Goal: Transaction & Acquisition: Obtain resource

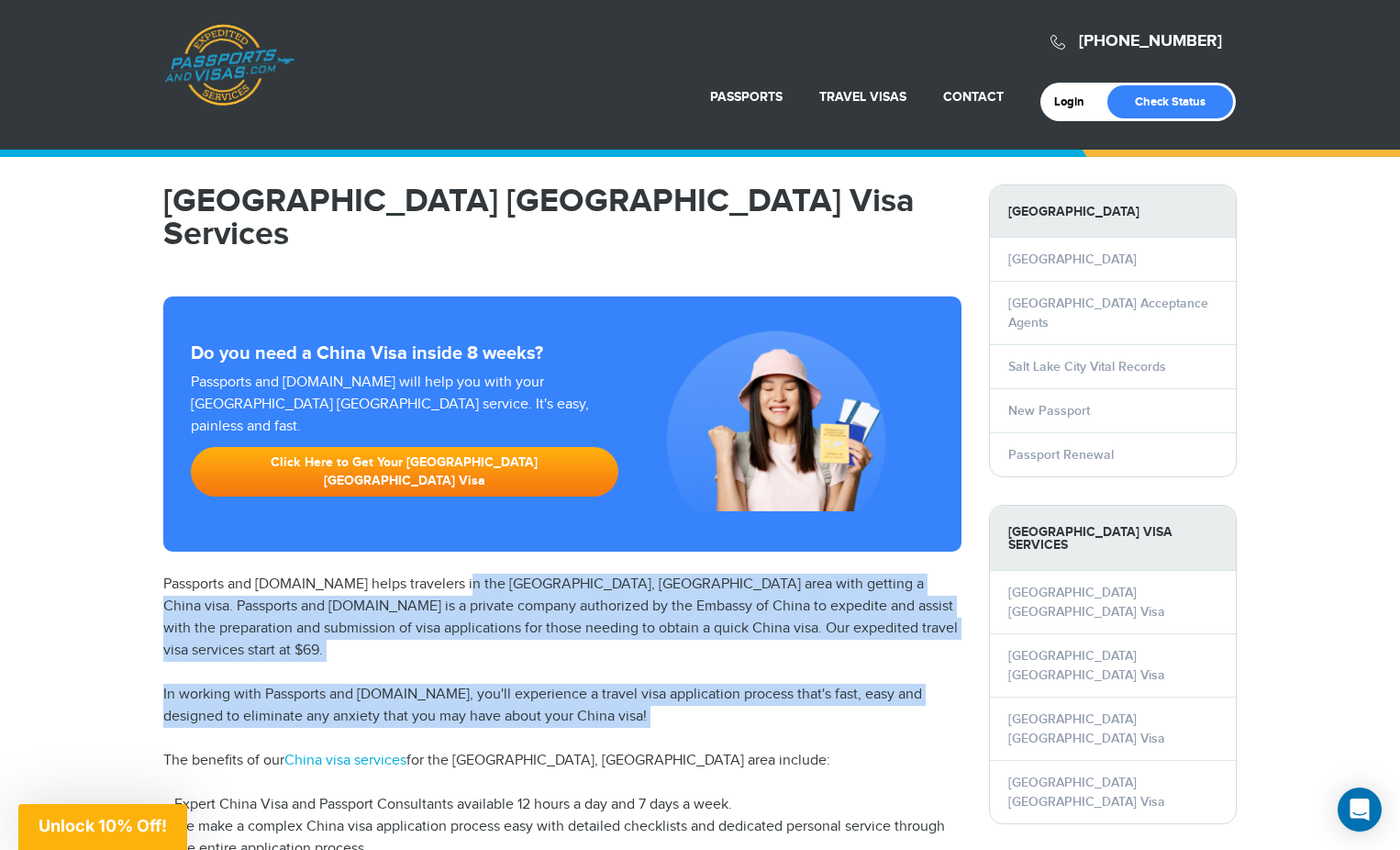
drag, startPoint x: 452, startPoint y: 515, endPoint x: 705, endPoint y: 649, distance: 286.3
click at [705, 649] on article "Salt Lake City China Visa Services Do you need a China Visa inside 8 weeks? Pas…" at bounding box center [562, 577] width 798 height 786
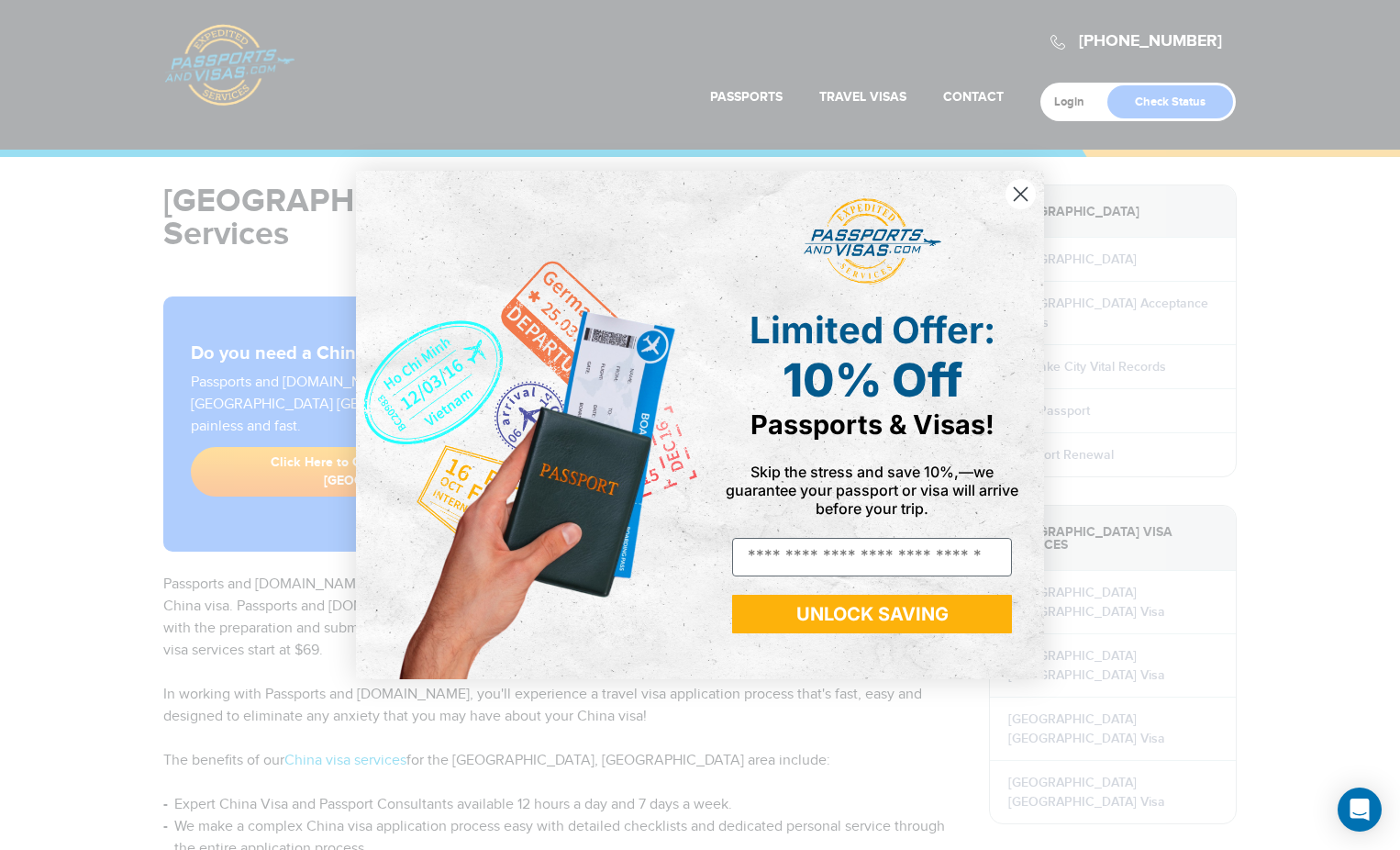
click at [1020, 189] on circle "Close dialog" at bounding box center [1021, 195] width 31 height 31
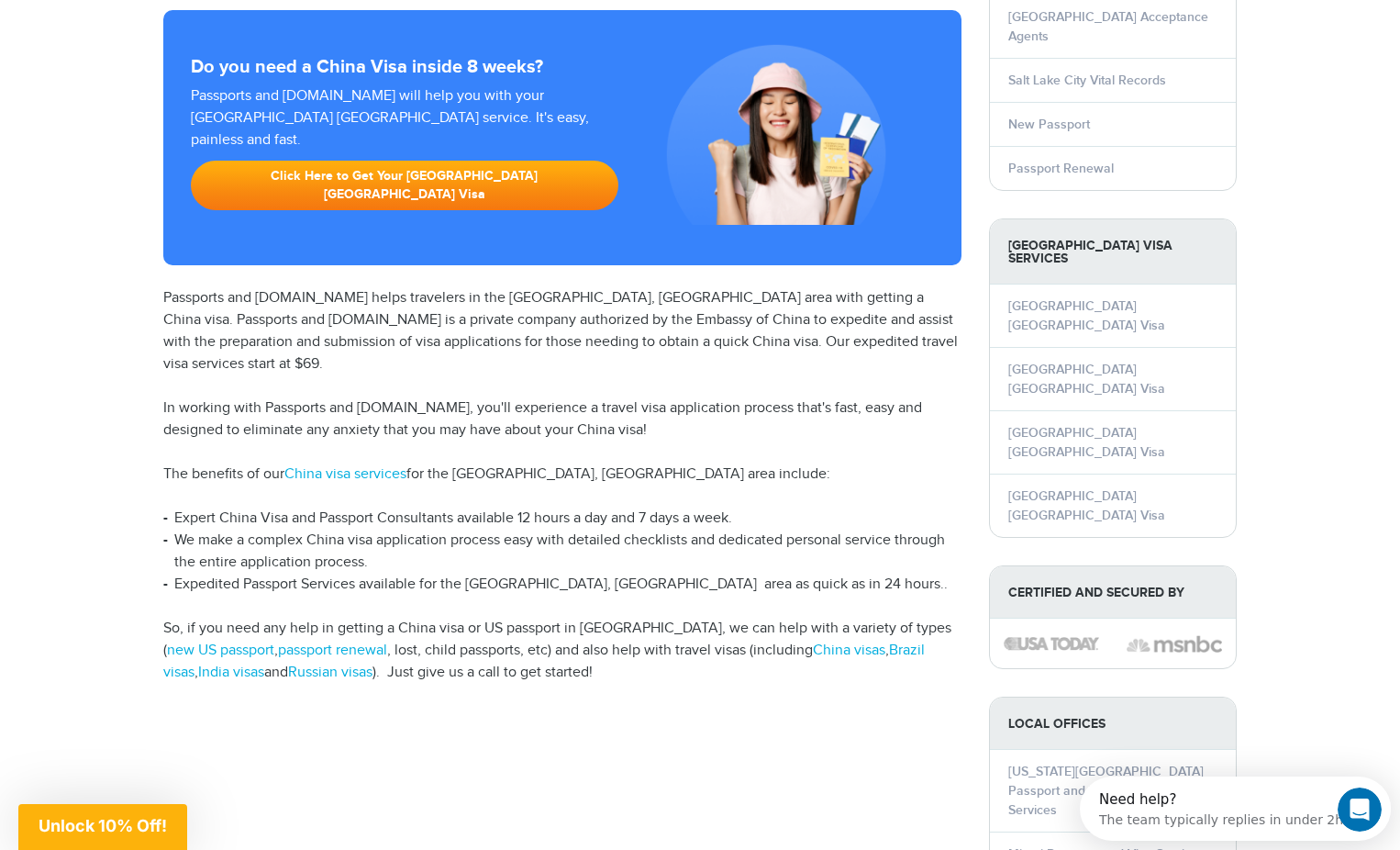
scroll to position [286, 0]
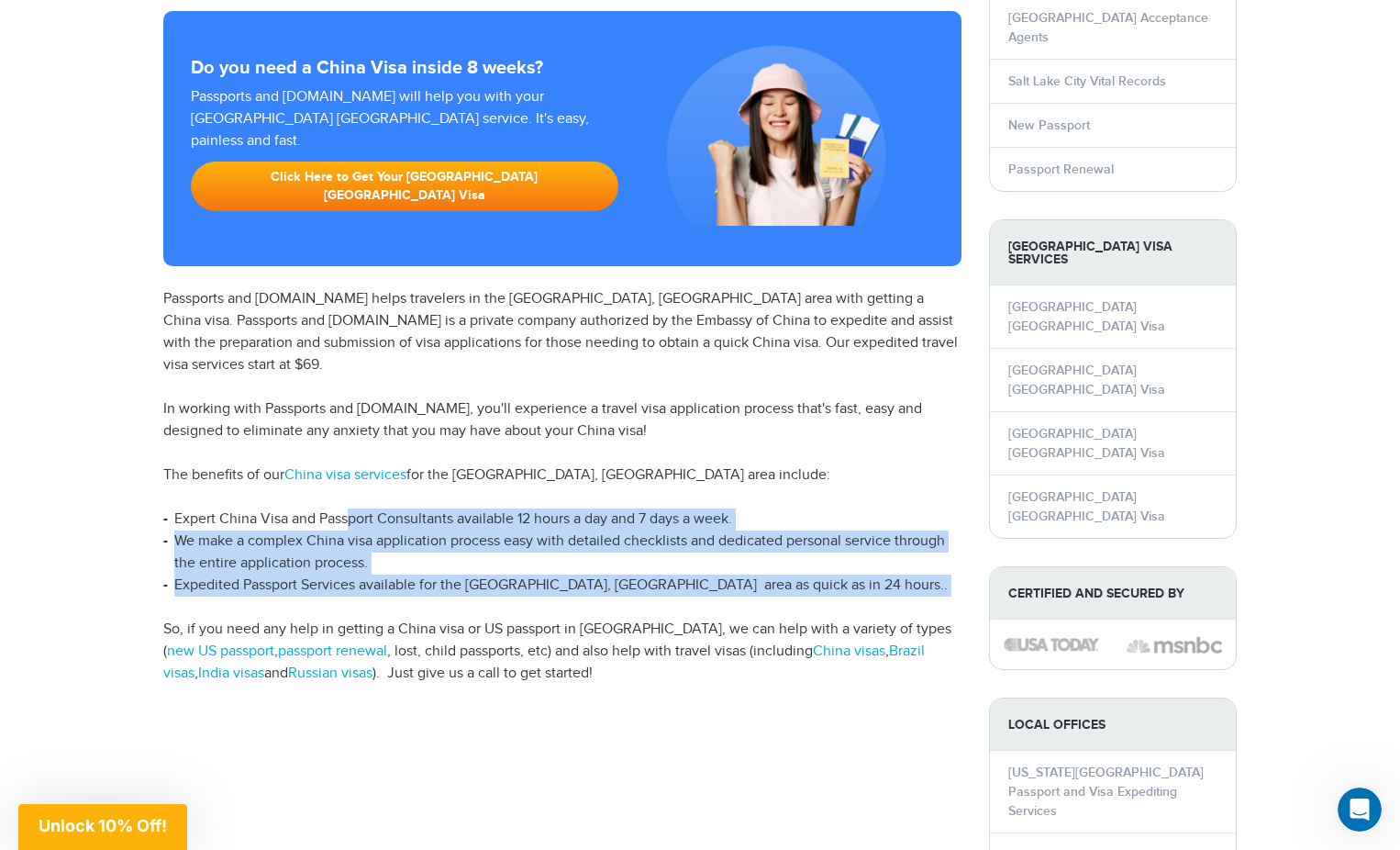
drag, startPoint x: 348, startPoint y: 423, endPoint x: 407, endPoint y: 520, distance: 113.5
click at [407, 520] on article "Salt Lake City China Visa Services Do you need a China Visa inside 8 weeks? Pas…" at bounding box center [562, 292] width 798 height 786
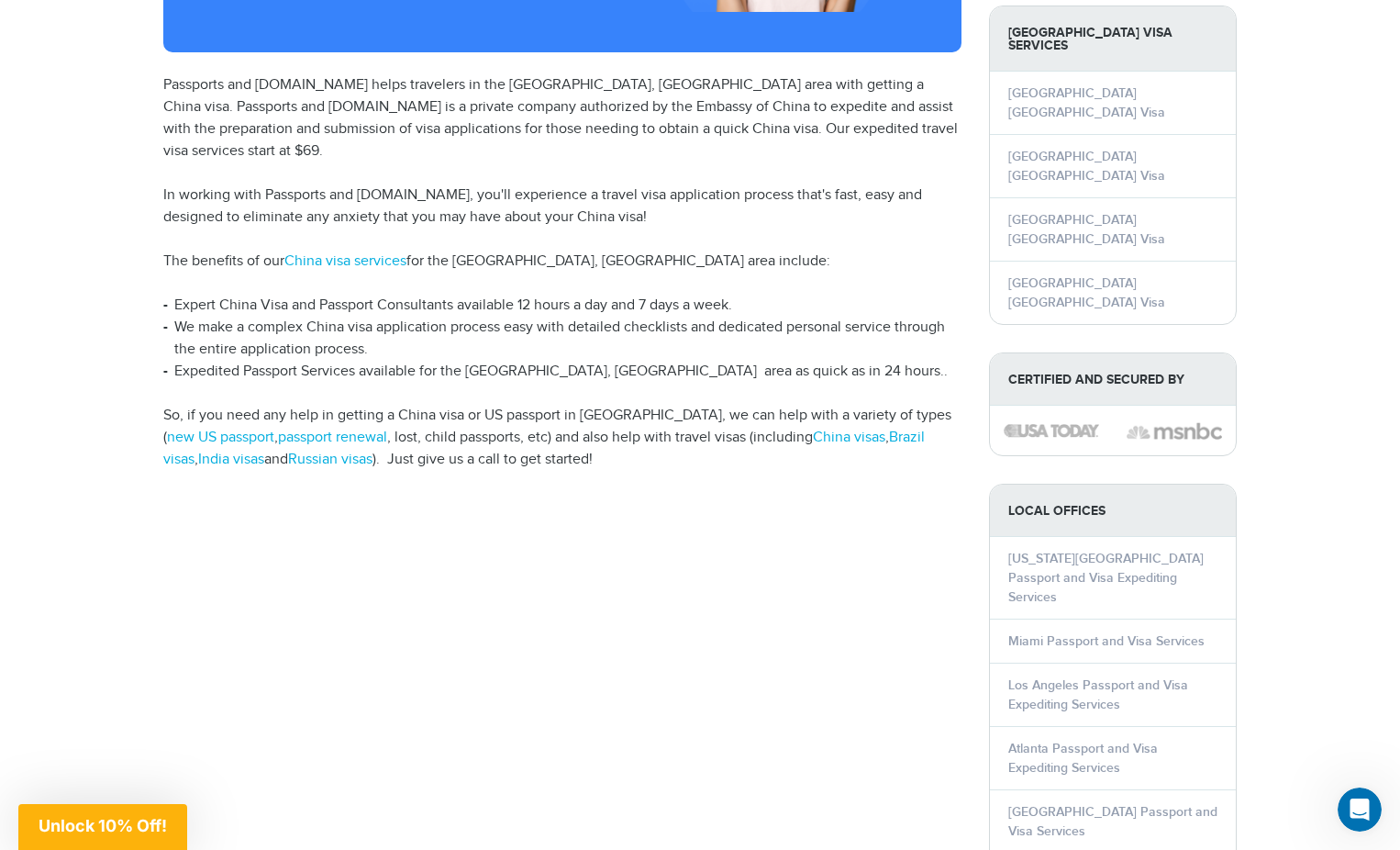
scroll to position [413, 0]
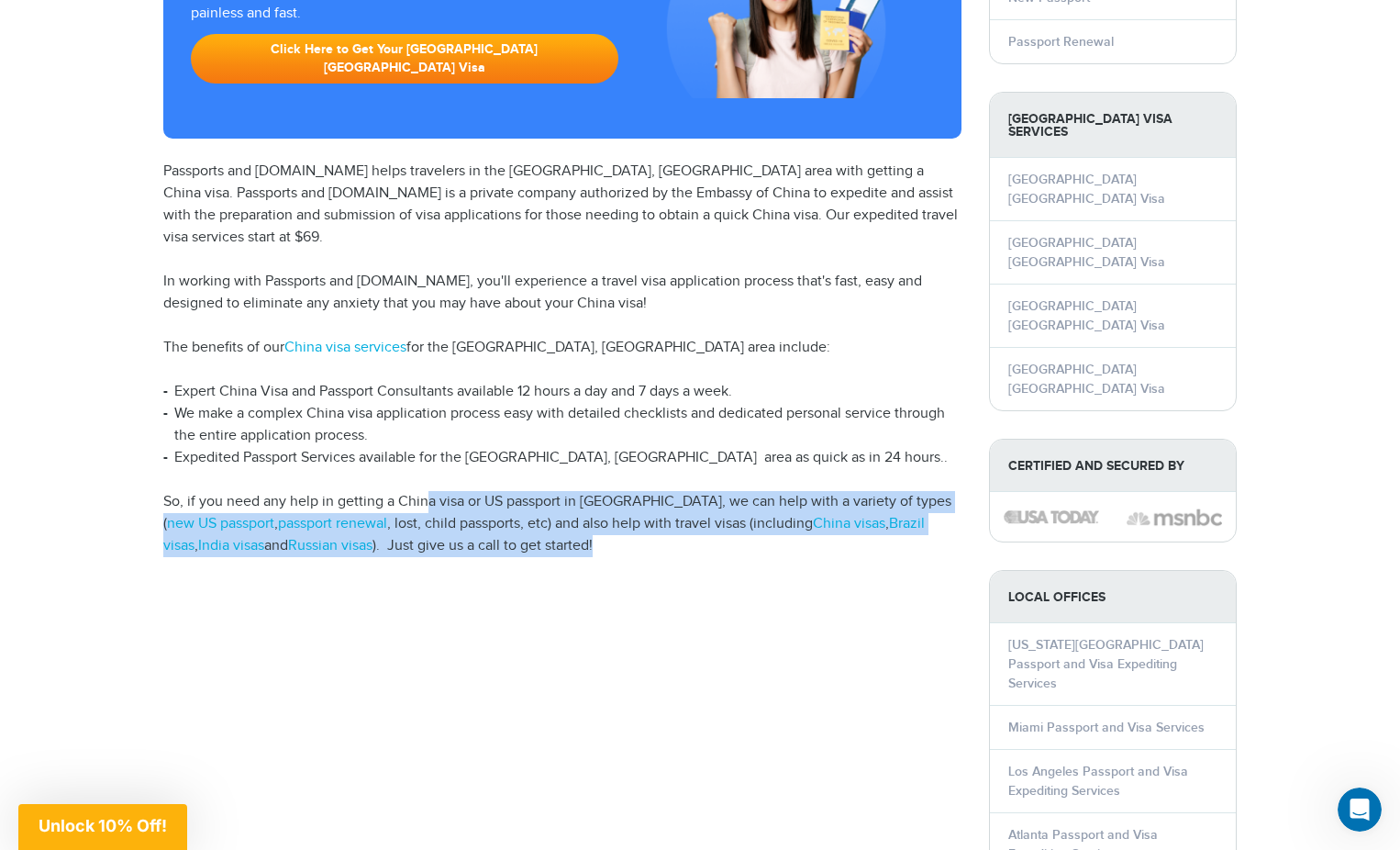
drag, startPoint x: 427, startPoint y: 411, endPoint x: 585, endPoint y: 454, distance: 163.7
click at [585, 491] on p "So, if you need any help in getting a China visa or US passport in Salt Lake Ci…" at bounding box center [562, 523] width 798 height 66
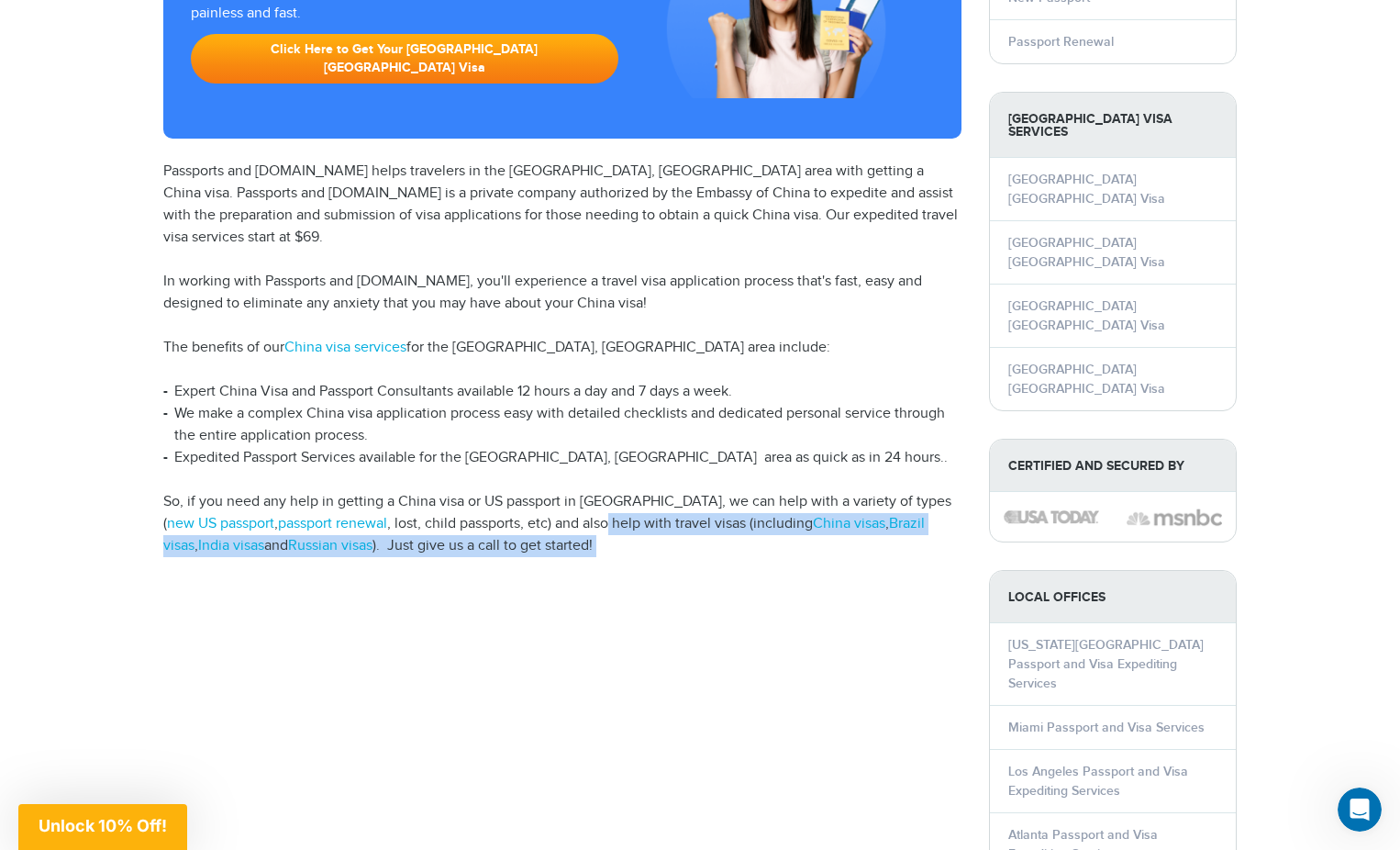
drag, startPoint x: 585, startPoint y: 454, endPoint x: 561, endPoint y: 425, distance: 37.6
click at [561, 491] on p "So, if you need any help in getting a China visa or US passport in Salt Lake Ci…" at bounding box center [562, 523] width 798 height 66
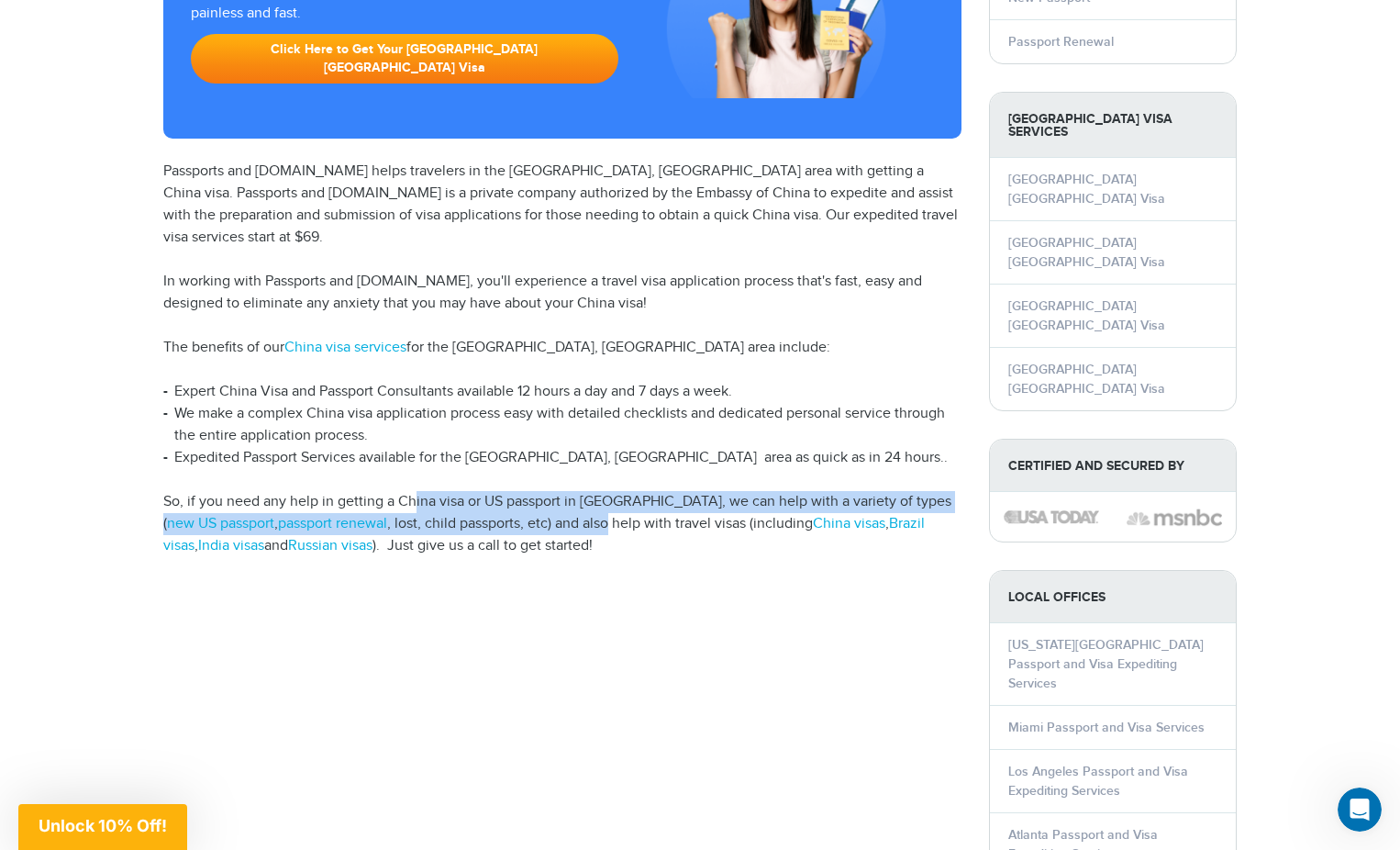
drag, startPoint x: 561, startPoint y: 425, endPoint x: 415, endPoint y: 399, distance: 148.3
click at [414, 491] on p "So, if you need any help in getting a China visa or US passport in Salt Lake Ci…" at bounding box center [562, 523] width 798 height 66
click at [415, 491] on p "So, if you need any help in getting a China visa or US passport in Salt Lake Ci…" at bounding box center [562, 523] width 798 height 66
drag, startPoint x: 415, startPoint y: 399, endPoint x: 658, endPoint y: 422, distance: 244.1
click at [658, 491] on p "So, if you need any help in getting a China visa or US passport in Salt Lake Ci…" at bounding box center [562, 523] width 798 height 66
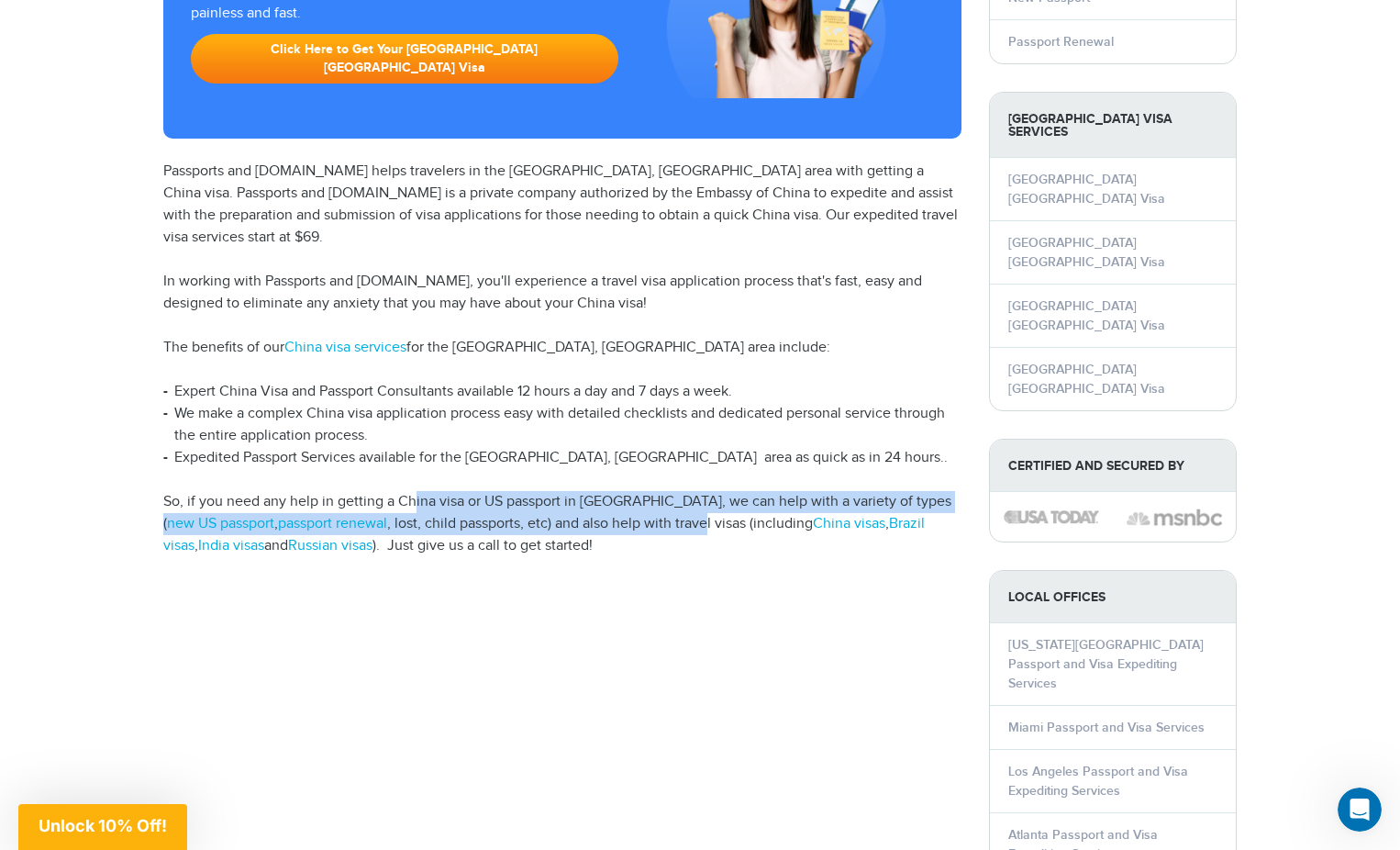
click at [658, 491] on p "So, if you need any help in getting a China visa or US passport in Salt Lake Ci…" at bounding box center [562, 523] width 798 height 66
drag, startPoint x: 658, startPoint y: 422, endPoint x: 565, endPoint y: 401, distance: 95.3
click at [565, 491] on p "So, if you need any help in getting a China visa or US passport in Salt Lake Ci…" at bounding box center [562, 523] width 798 height 66
click at [566, 491] on p "So, if you need any help in getting a China visa or US passport in Salt Lake Ci…" at bounding box center [562, 523] width 798 height 66
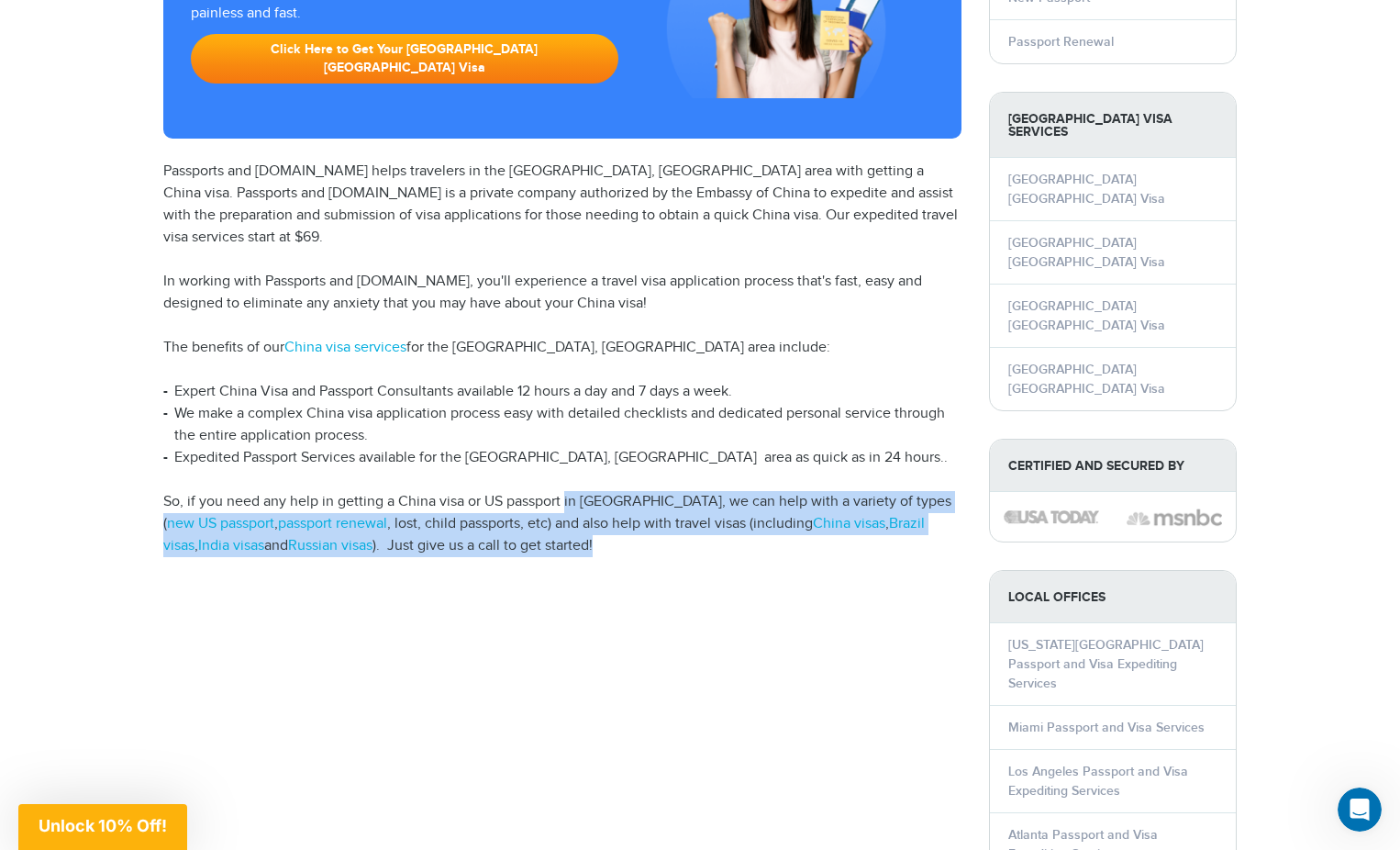
drag, startPoint x: 566, startPoint y: 401, endPoint x: 595, endPoint y: 448, distance: 55.2
click at [595, 491] on p "So, if you need any help in getting a China visa or US passport in Salt Lake Ci…" at bounding box center [562, 523] width 798 height 66
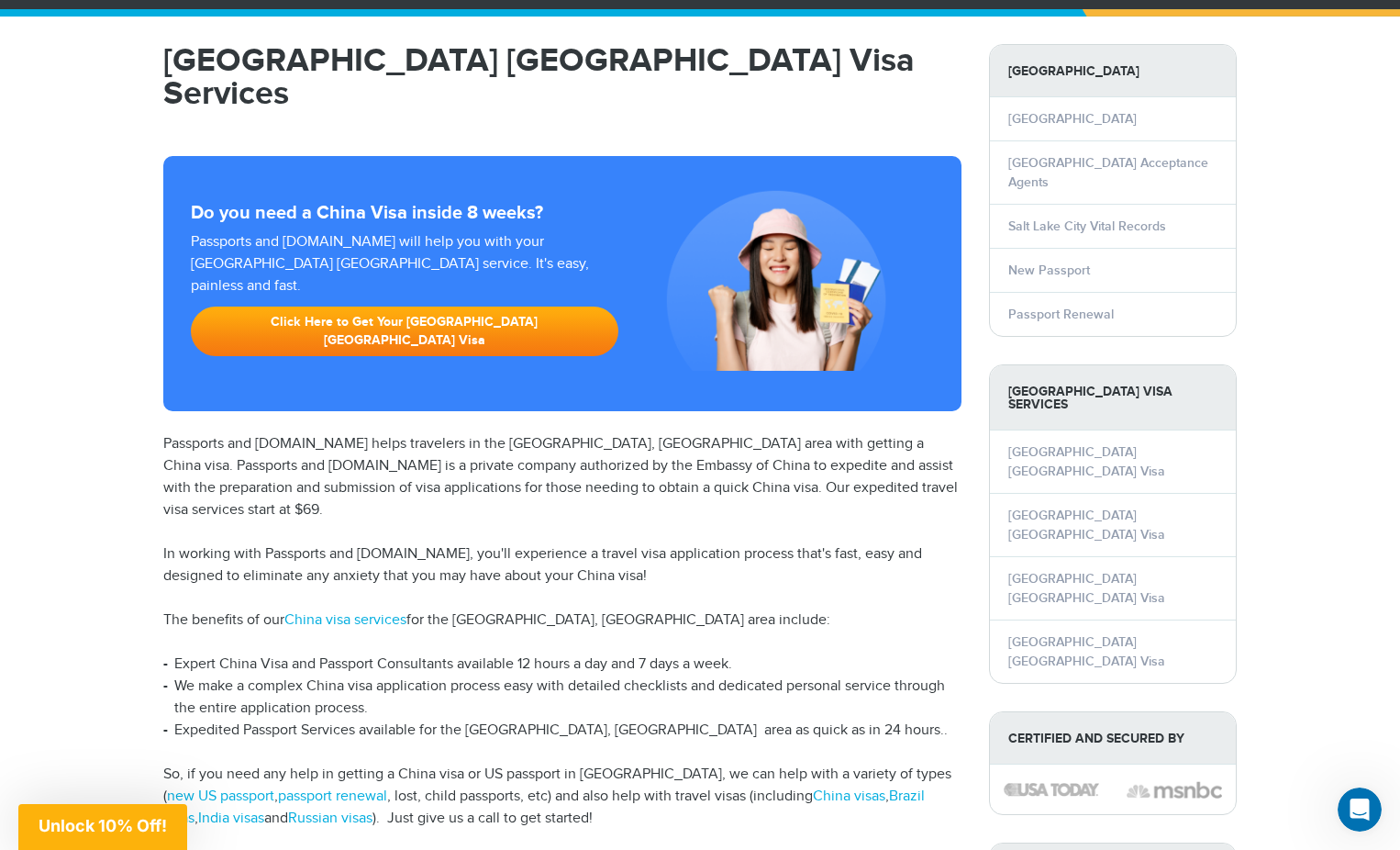
scroll to position [147, 0]
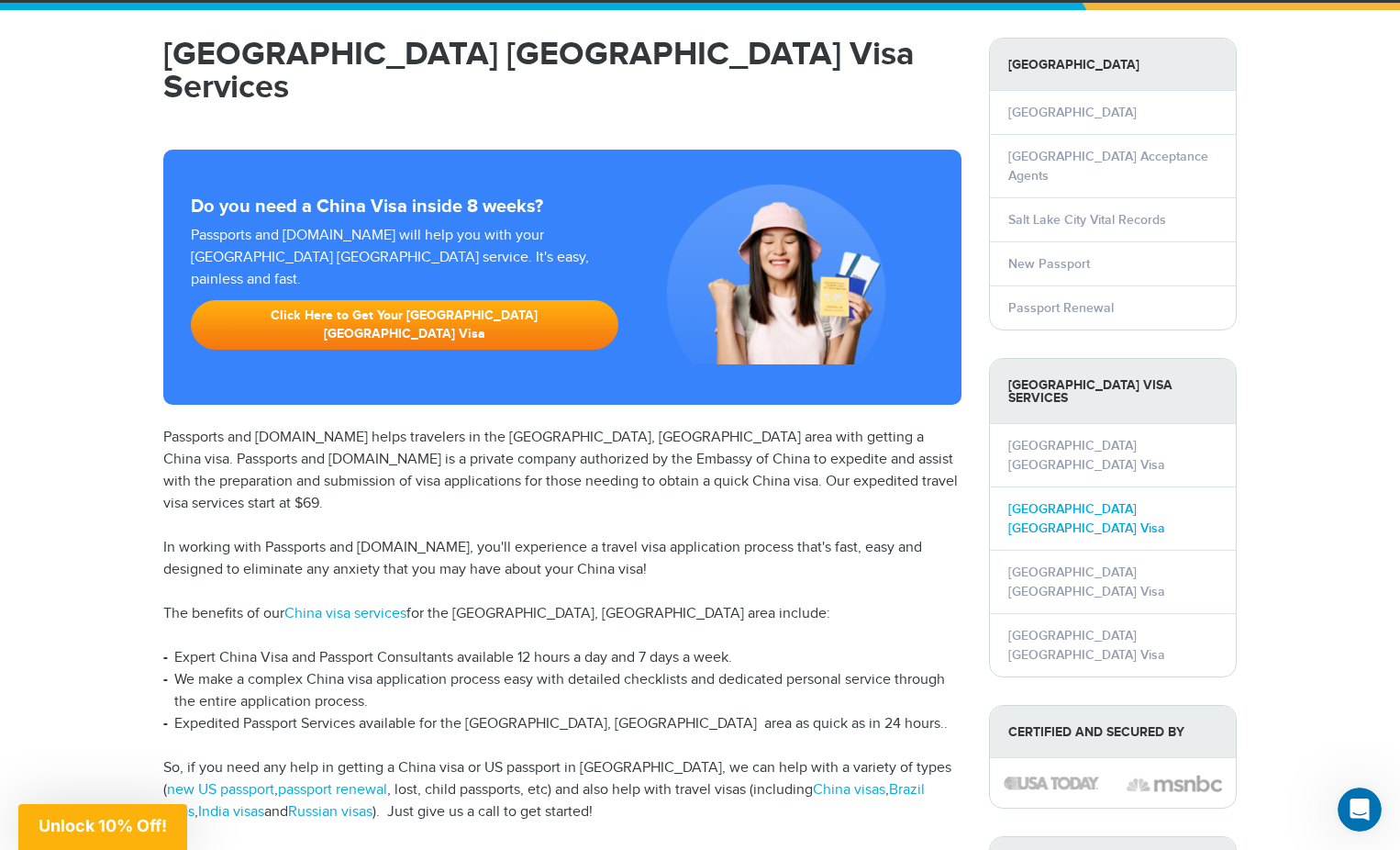
click at [1043, 501] on link "[GEOGRAPHIC_DATA] [GEOGRAPHIC_DATA] Visa" at bounding box center [1087, 518] width 157 height 34
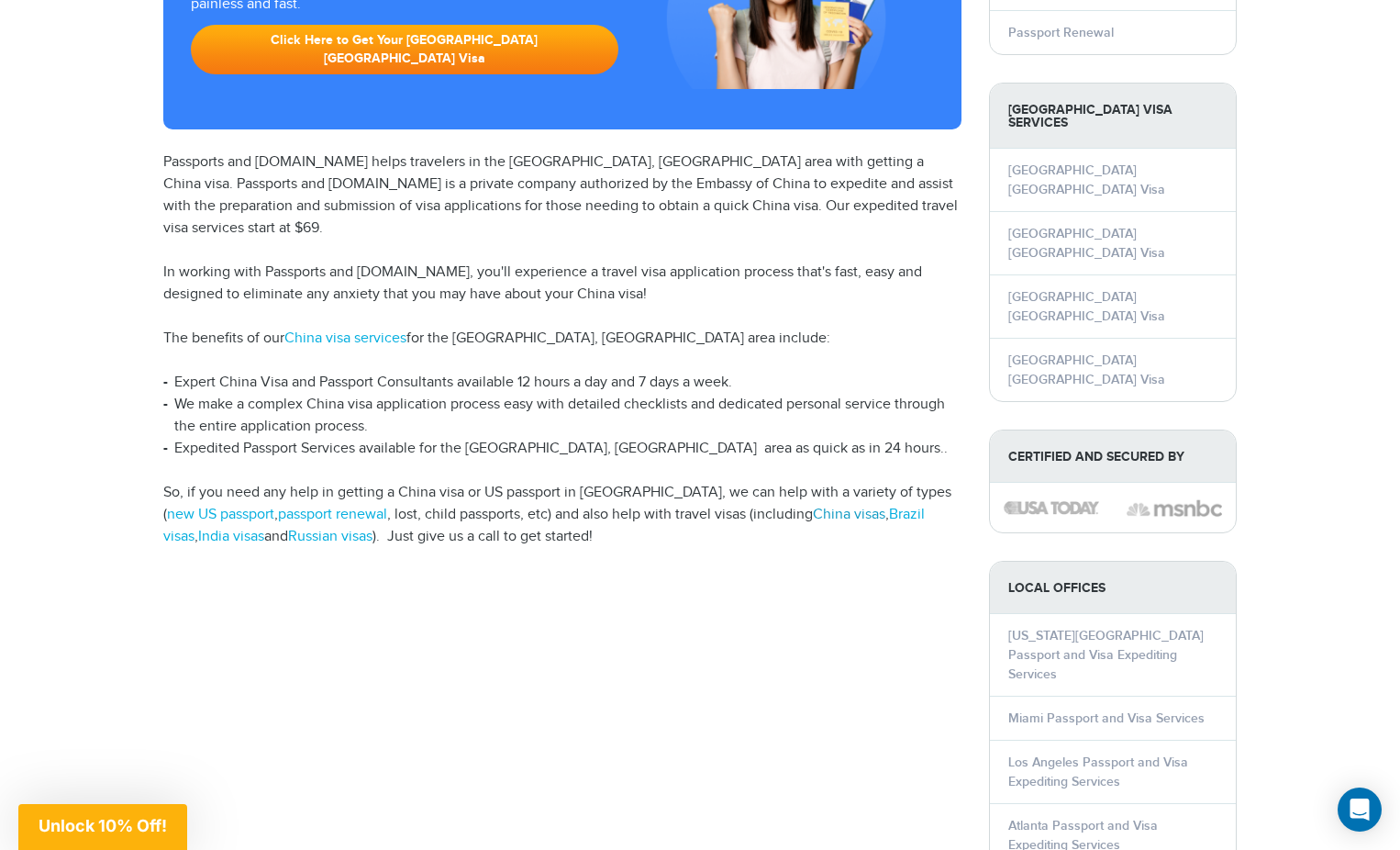
click at [821, 506] on link "China visas" at bounding box center [849, 515] width 73 height 17
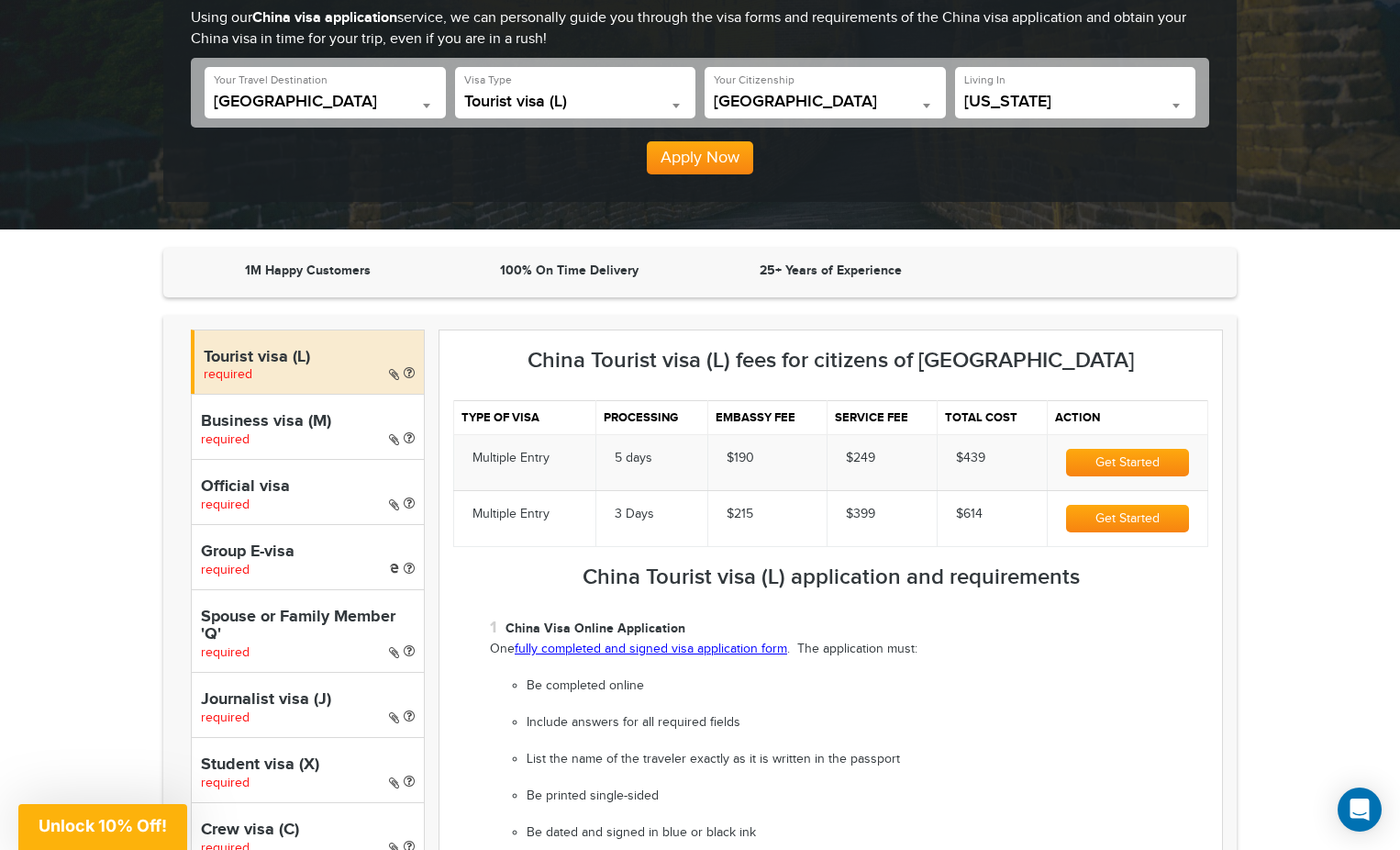
scroll to position [332, 0]
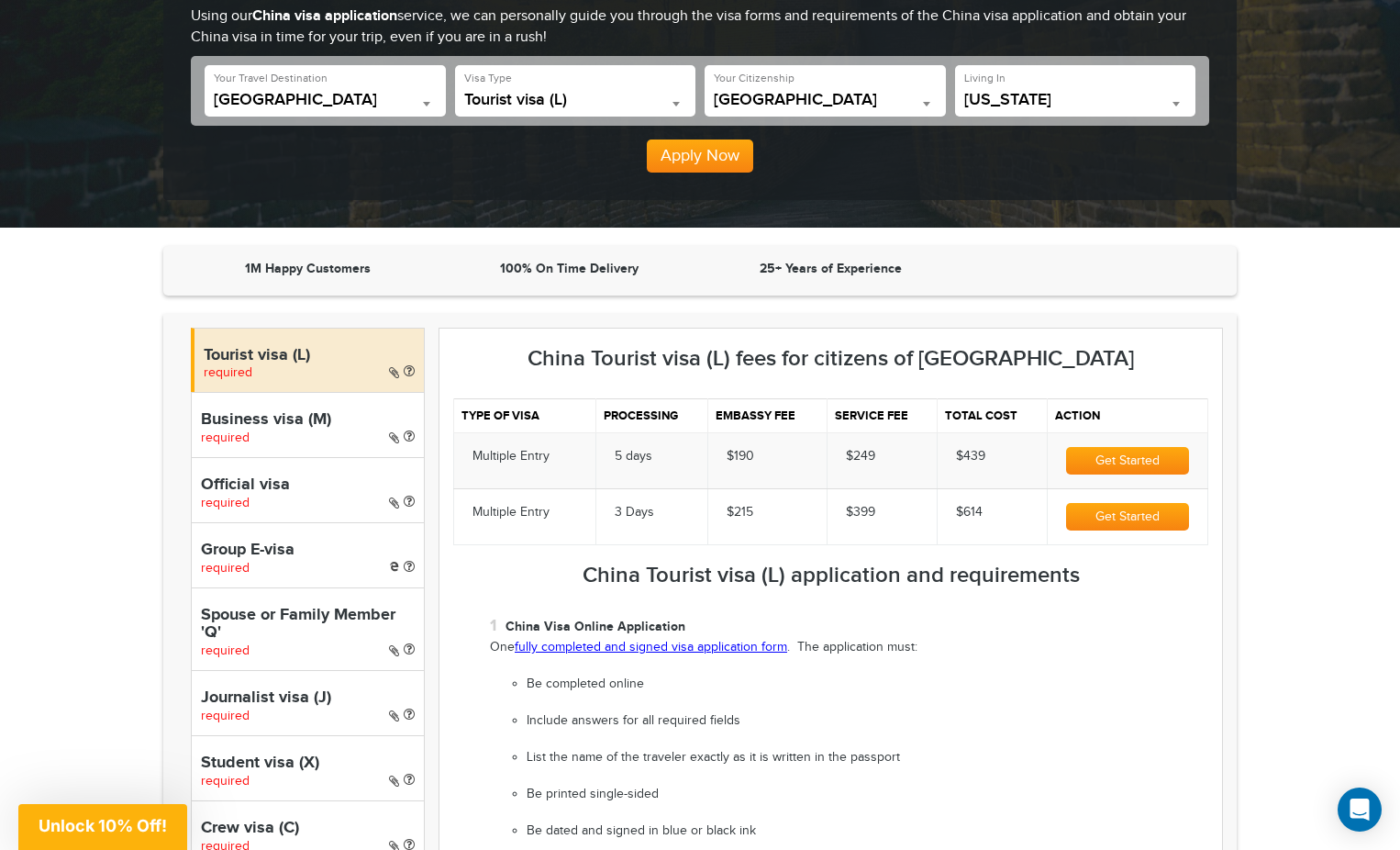
click at [310, 428] on h4 "Business visa (M)" at bounding box center [308, 420] width 214 height 18
select select "*****"
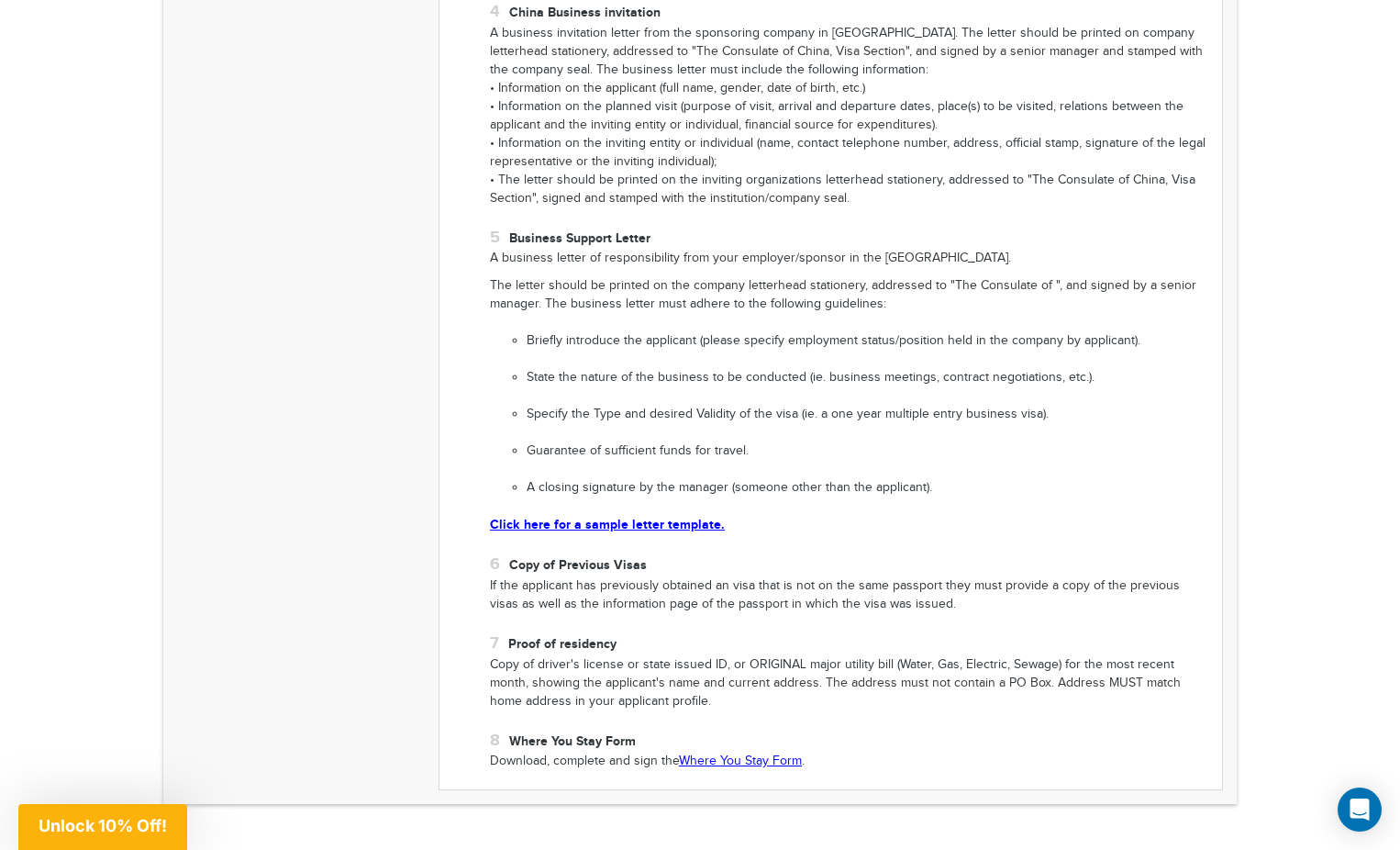
scroll to position [1757, 0]
